Goal: Transaction & Acquisition: Purchase product/service

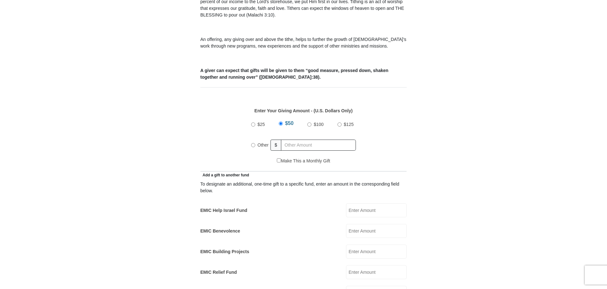
scroll to position [222, 0]
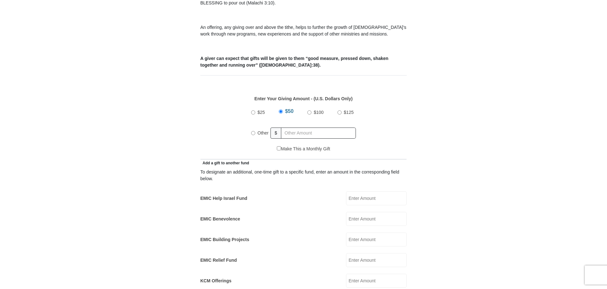
click at [255, 131] on input "Other" at bounding box center [253, 133] width 4 height 4
radio input "true"
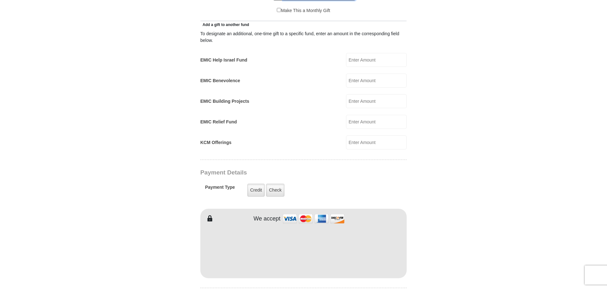
scroll to position [444, 0]
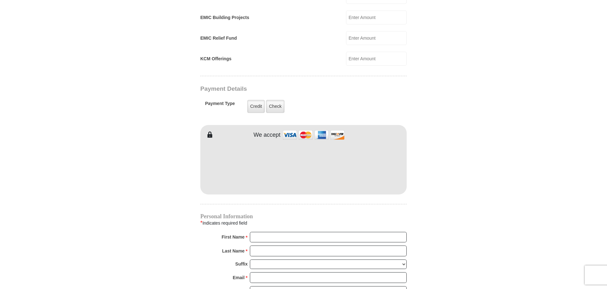
type input "1000.00"
click at [441, 189] on form "Eagle Mountain International Church Online Giving Because of gifts like yours, …" at bounding box center [304, 45] width 362 height 928
click at [342, 232] on input "First Name *" at bounding box center [328, 237] width 157 height 11
click at [345, 232] on input "First Name *" at bounding box center [328, 237] width 157 height 11
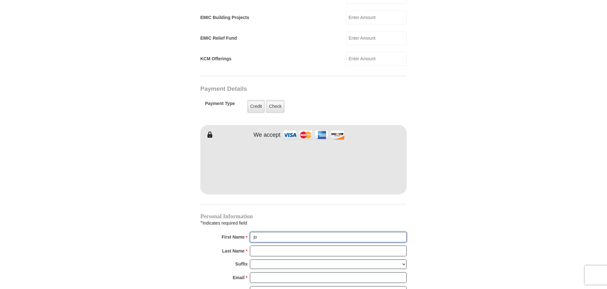
type input "j"
type input "John"
type input "Werner"
select select "III"
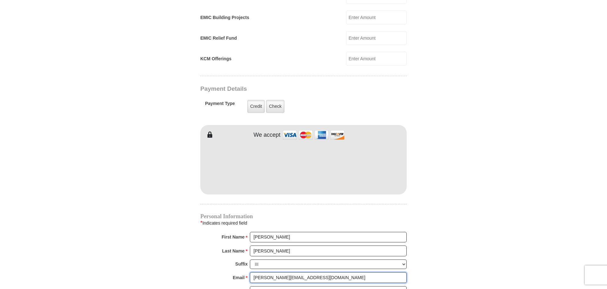
type input "john@wernerair.com"
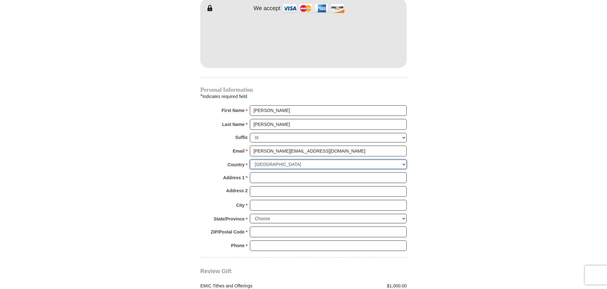
scroll to position [571, 0]
click at [270, 172] on input "Address 1 *" at bounding box center [328, 177] width 157 height 11
type input "914 South Douglas Ave"
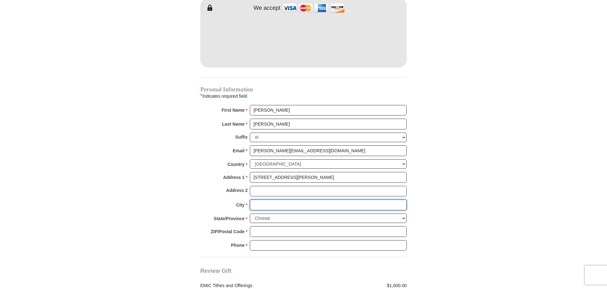
type input "Nashville"
select select "TN"
type input "37204"
type input "6159069431"
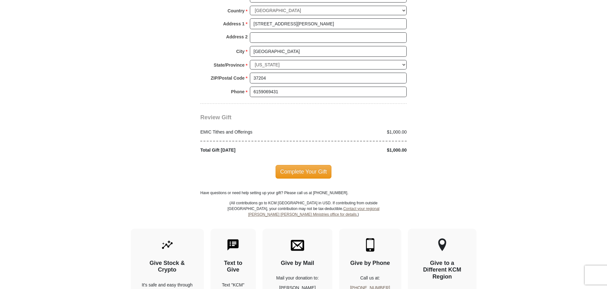
scroll to position [730, 0]
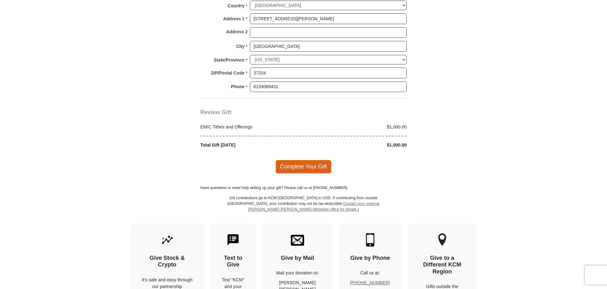
click at [320, 161] on span "Complete Your Gift" at bounding box center [303, 166] width 56 height 13
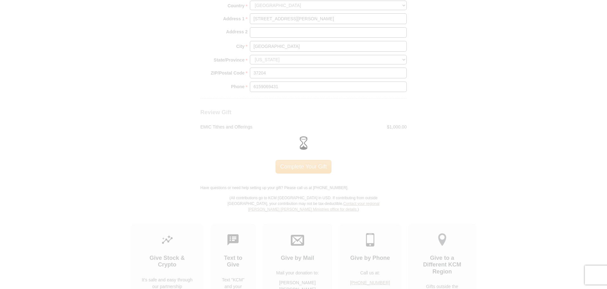
scroll to position [540, 0]
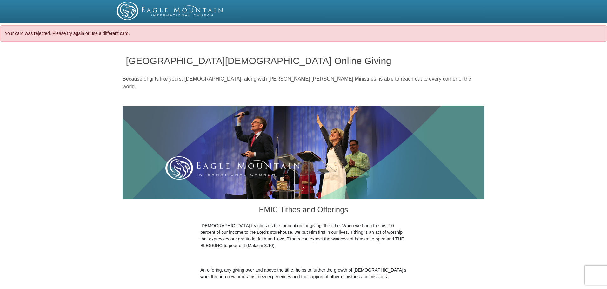
select select "TN"
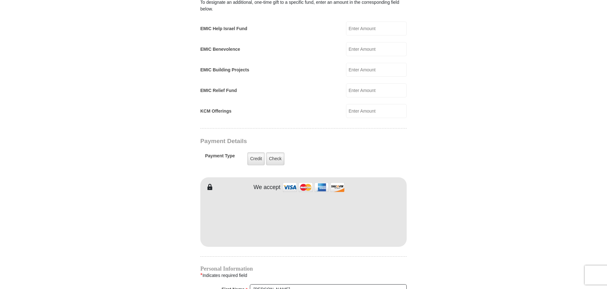
drag, startPoint x: 418, startPoint y: 209, endPoint x: 415, endPoint y: 211, distance: 3.5
click at [418, 209] on form "[GEOGRAPHIC_DATA][DEMOGRAPHIC_DATA] Online Giving Because of gifts like yours, …" at bounding box center [304, 97] width 362 height 928
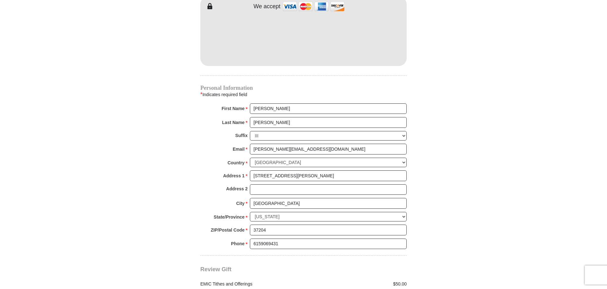
scroll to position [603, 0]
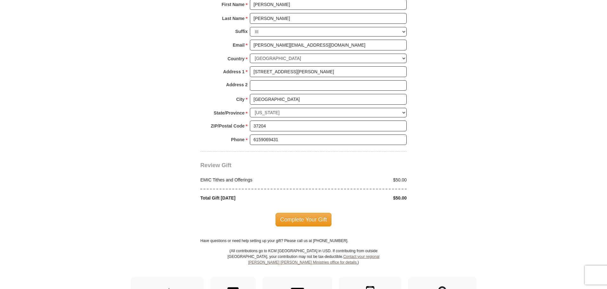
scroll to position [698, 0]
click at [304, 213] on span "Complete Your Gift" at bounding box center [303, 218] width 56 height 13
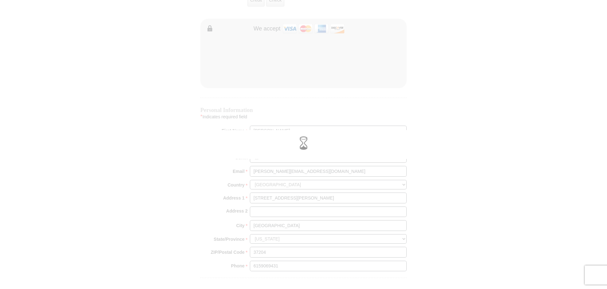
scroll to position [540, 0]
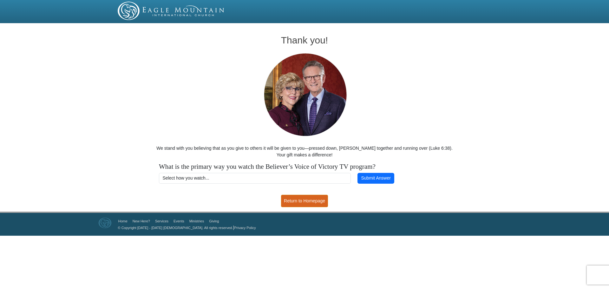
click at [313, 197] on link "Return to Homepage" at bounding box center [304, 201] width 47 height 12
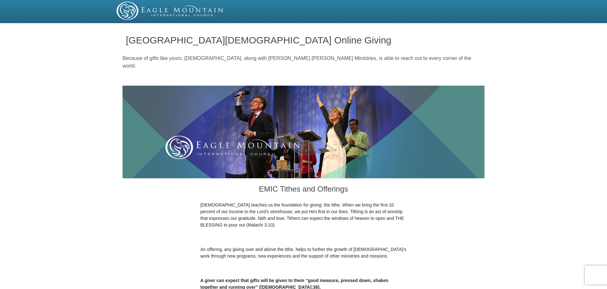
scroll to position [254, 0]
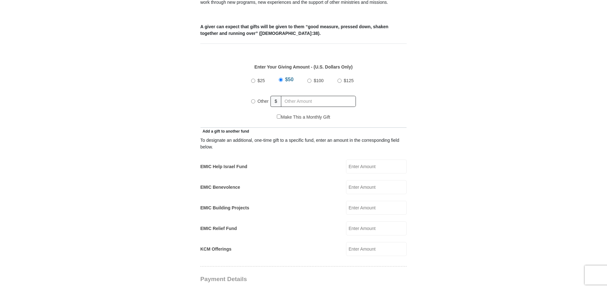
click at [253, 99] on input "Other" at bounding box center [253, 101] width 4 height 4
radio input "true"
click at [297, 96] on input "text" at bounding box center [319, 101] width 73 height 11
type input "950.00"
click at [439, 128] on form "Eagle Mountain International Church Online Giving Because of gifts like yours, …" at bounding box center [304, 235] width 362 height 928
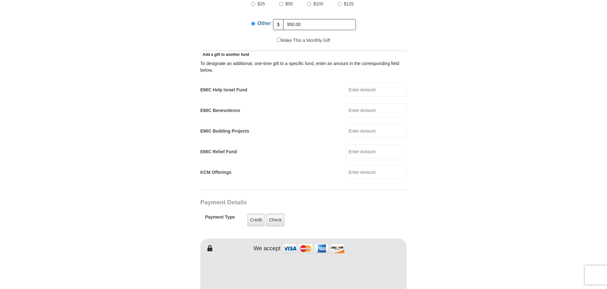
scroll to position [444, 0]
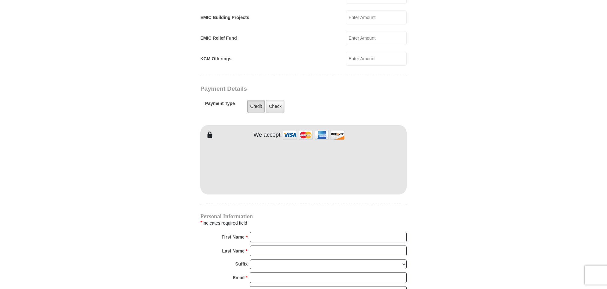
click at [257, 100] on label "Credit" at bounding box center [255, 106] width 17 height 13
click at [0, 0] on input "Credit" at bounding box center [0, 0] width 0 height 0
click at [254, 100] on label "Credit" at bounding box center [255, 106] width 17 height 13
click at [0, 0] on input "Credit" at bounding box center [0, 0] width 0 height 0
drag, startPoint x: 216, startPoint y: 204, endPoint x: 228, endPoint y: 209, distance: 13.6
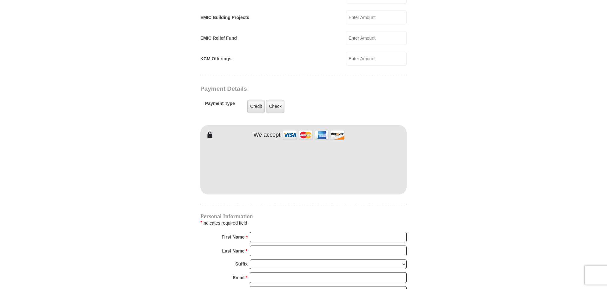
click at [216, 204] on div "EMIC Tithes and Offerings The Bible teaches us the foundation for giving: the t…" at bounding box center [303, 121] width 206 height 775
click at [262, 235] on input "First Name *" at bounding box center [328, 237] width 157 height 11
click at [282, 232] on input "First Name *" at bounding box center [328, 237] width 157 height 11
type input "John"
type input "Werner"
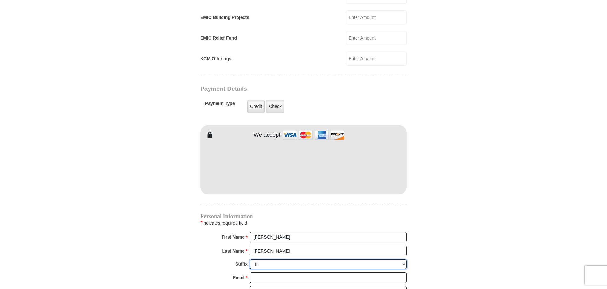
select select "III"
type input "john@wernerair.com"
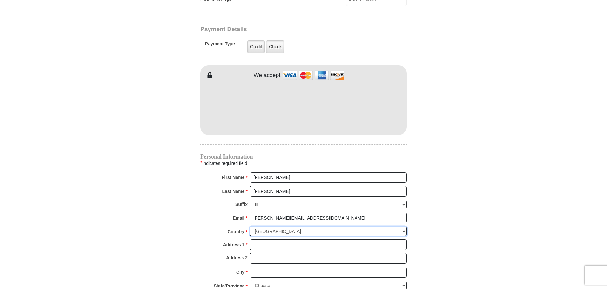
scroll to position [540, 0]
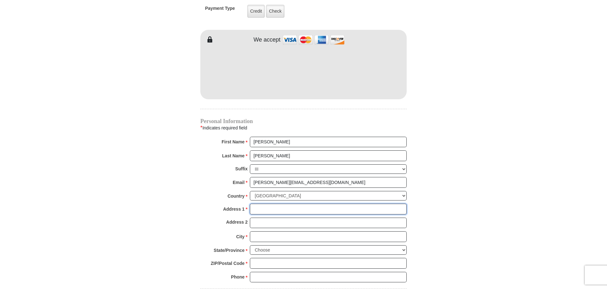
click at [272, 204] on input "Address 1 *" at bounding box center [328, 209] width 157 height 11
type input "914 South Douglas Ave"
type input "Nashville"
select select "TN"
type input "37204"
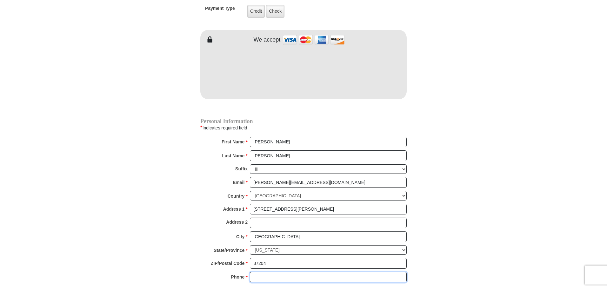
type input "6159069431"
click at [211, 222] on div "Address 2" at bounding box center [303, 225] width 206 height 14
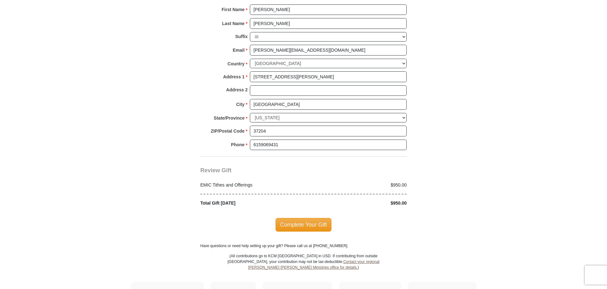
scroll to position [698, 0]
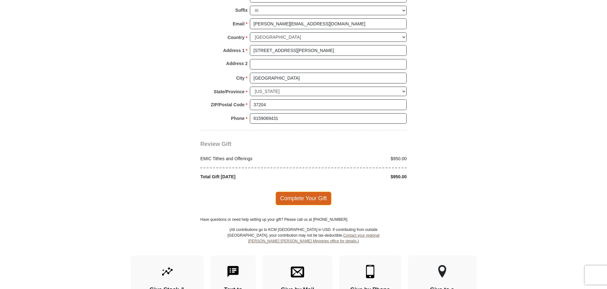
click at [311, 192] on span "Complete Your Gift" at bounding box center [303, 198] width 56 height 13
